Goal: Task Accomplishment & Management: Manage account settings

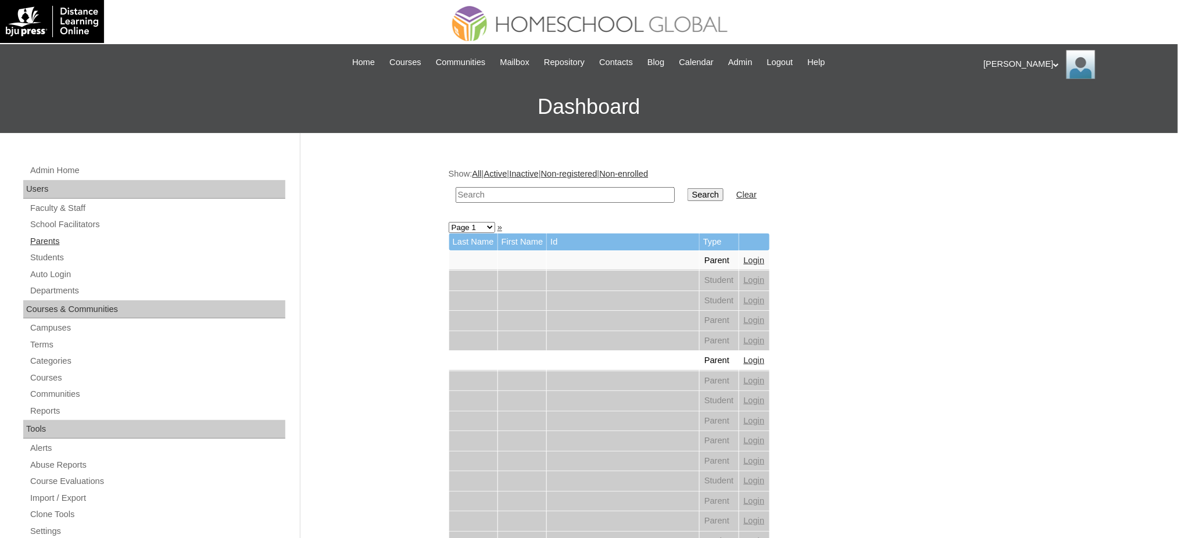
click at [48, 241] on link "Parents" at bounding box center [157, 241] width 256 height 15
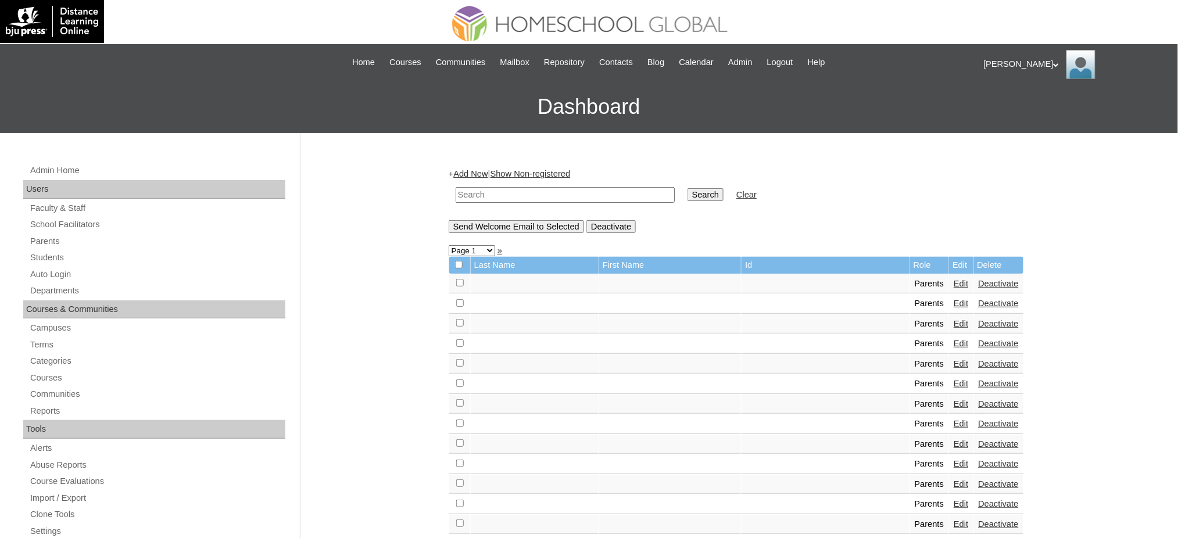
paste input "MHP00150-TECHPH2021"
type input "MHP00150-TECHPH2021"
click at [687, 193] on input "Search" at bounding box center [705, 194] width 36 height 13
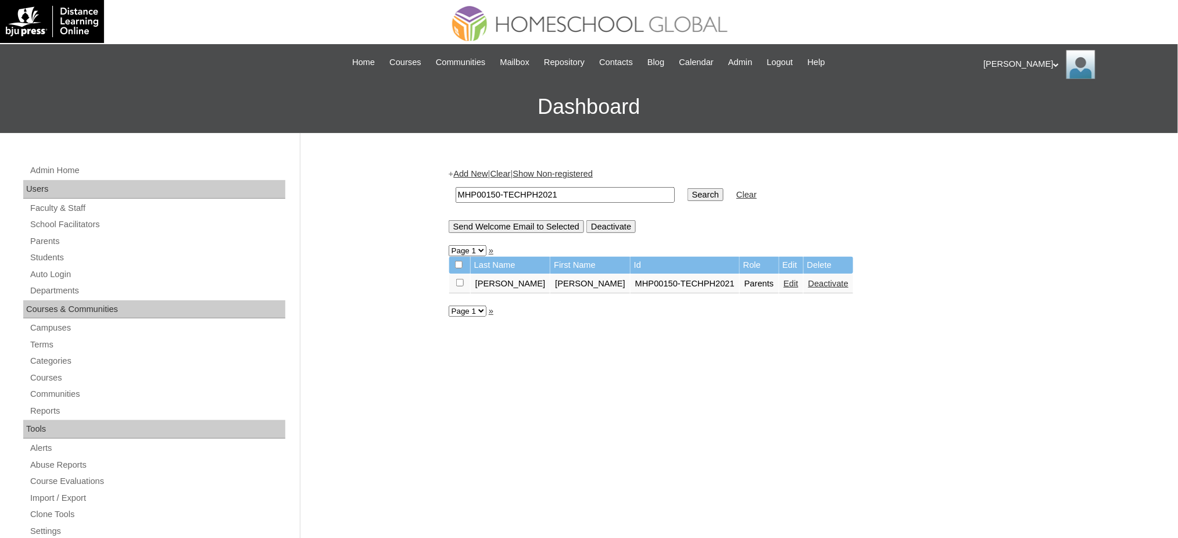
click at [784, 284] on link "Edit" at bounding box center [791, 283] width 15 height 9
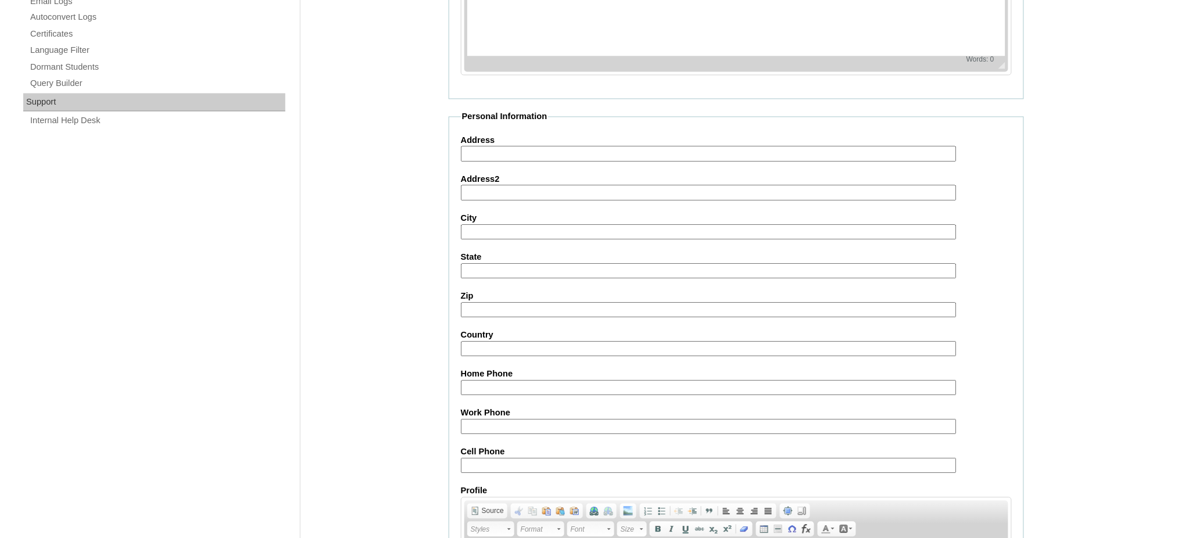
scroll to position [963, 0]
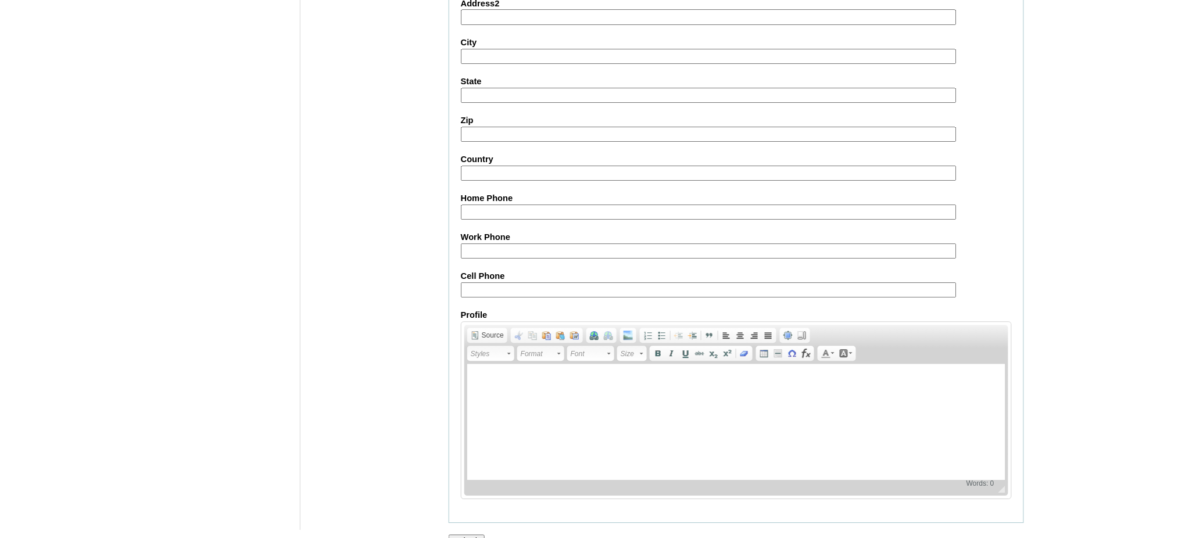
click at [472, 535] on input "Submit" at bounding box center [467, 541] width 36 height 13
